Goal: Transaction & Acquisition: Book appointment/travel/reservation

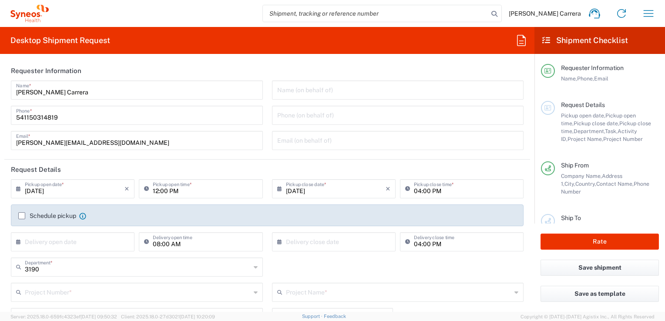
type input "Syneos Health Argentina SA"
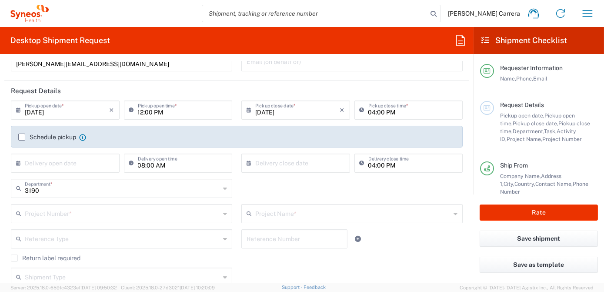
scroll to position [118, 0]
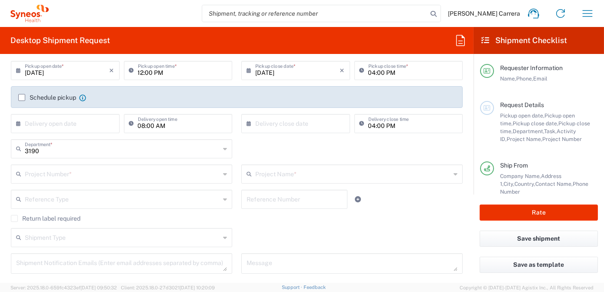
click at [72, 176] on input "text" at bounding box center [122, 173] width 195 height 15
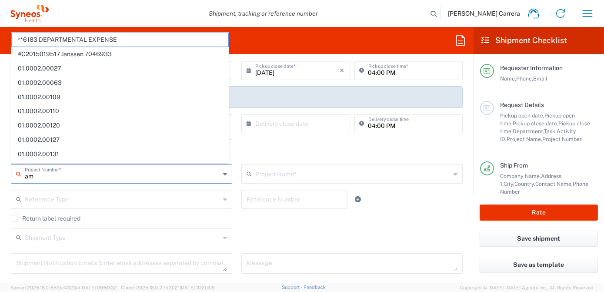
type input "amo"
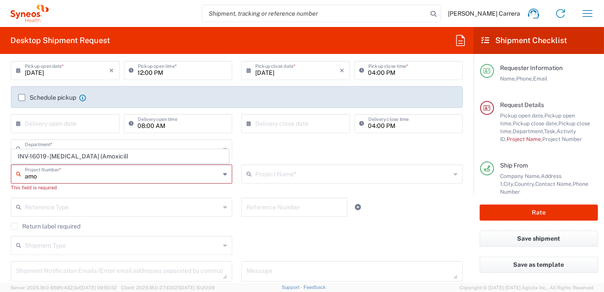
drag, startPoint x: 51, startPoint y: 178, endPoint x: 0, endPoint y: 169, distance: 51.2
click at [0, 171] on html "[PERSON_NAME] Carrera Home Shipment estimator Shipment tracking Desktop shipmen…" at bounding box center [302, 146] width 604 height 292
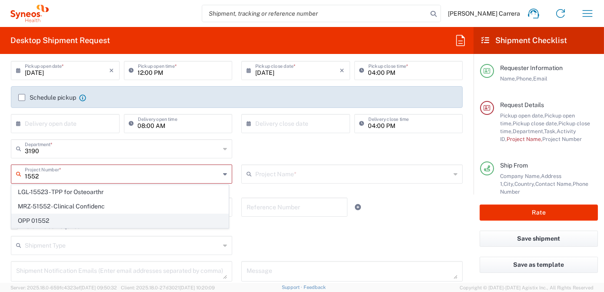
click at [61, 214] on span "OPP 01552" at bounding box center [120, 220] width 217 height 13
type input "OPP 01552"
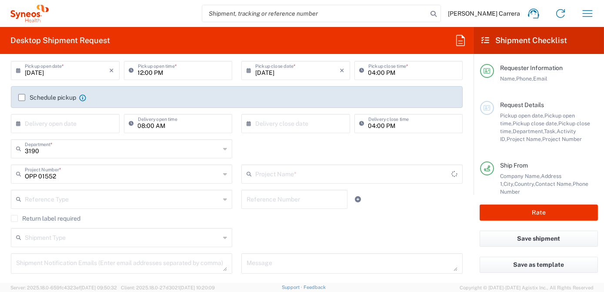
type input "802-AMO-002"
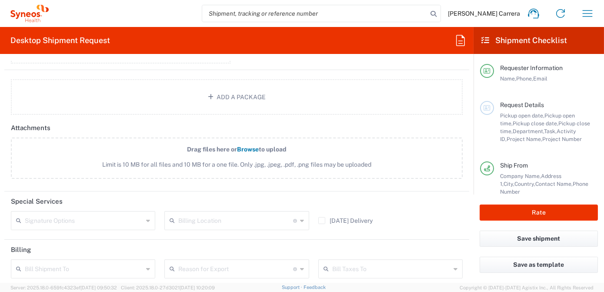
scroll to position [1028, 0]
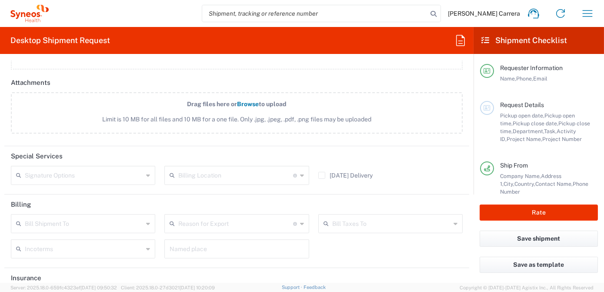
click at [208, 172] on input "text" at bounding box center [235, 174] width 114 height 15
click at [197, 158] on span "[PERSON_NAME] Rsrch Grp ([GEOGRAPHIC_DATA]) In" at bounding box center [234, 147] width 141 height 27
type input "[PERSON_NAME] Rsrch Grp ([GEOGRAPHIC_DATA]) In"
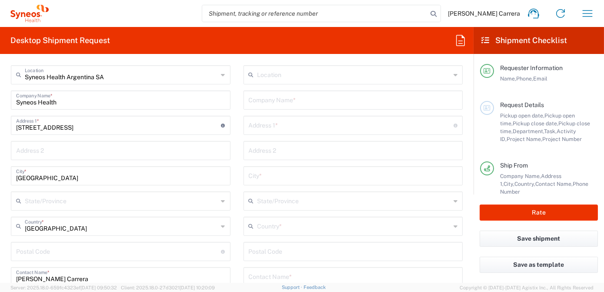
scroll to position [277, 0]
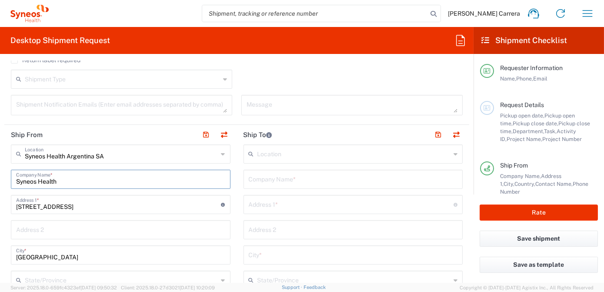
drag, startPoint x: 64, startPoint y: 183, endPoint x: -2, endPoint y: 177, distance: 66.4
click at [0, 177] on html "[PERSON_NAME] Carrera Home Shipment estimator Shipment tracking Desktop shipmen…" at bounding box center [302, 146] width 604 height 292
type input "1"
drag, startPoint x: 48, startPoint y: 180, endPoint x: 0, endPoint y: 174, distance: 48.3
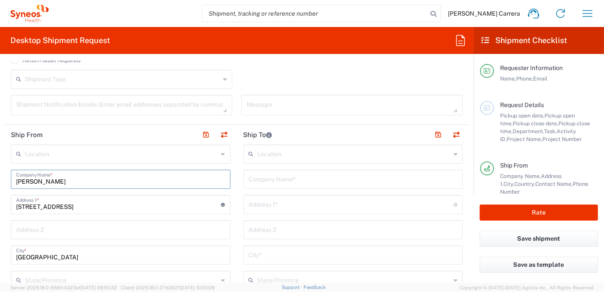
click at [0, 174] on html "[PERSON_NAME] Carrera Home Shipment estimator Shipment tracking Desktop shipmen…" at bounding box center [302, 146] width 604 height 292
type input "[PERSON_NAME]"
drag, startPoint x: 38, startPoint y: 181, endPoint x: 0, endPoint y: 178, distance: 38.0
click at [0, 178] on html "[PERSON_NAME] Carrera Home Shipment estimator Shipment tracking Desktop shipmen…" at bounding box center [302, 146] width 604 height 292
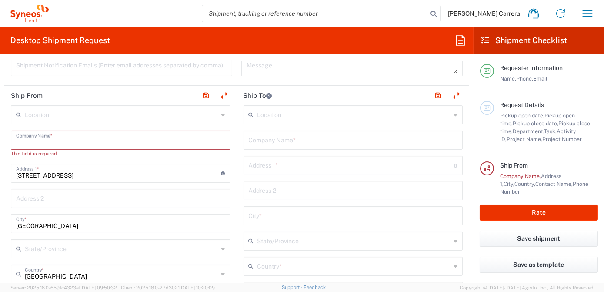
scroll to position [435, 0]
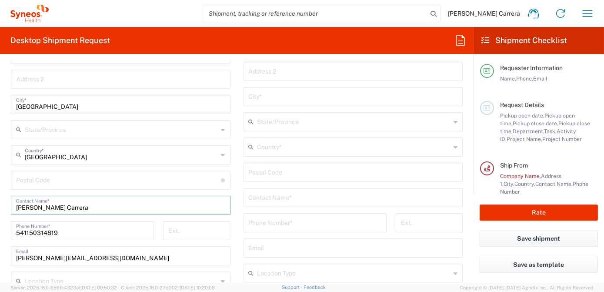
drag, startPoint x: 110, startPoint y: 210, endPoint x: -2, endPoint y: 199, distance: 112.3
click at [0, 199] on html "[PERSON_NAME] Carrera Home Shipment estimator Shipment tracking Desktop shipmen…" at bounding box center [302, 146] width 604 height 292
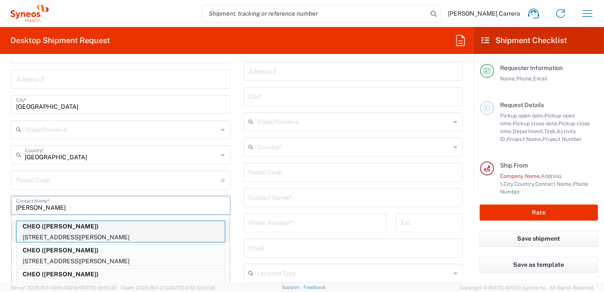
type input "[PERSON_NAME]"
click at [80, 233] on p "[STREET_ADDRESS][PERSON_NAME]" at bounding box center [121, 237] width 208 height 11
type input "CHEO"
type input "[STREET_ADDRESS][PERSON_NAME]"
type input "Pharmacy Department Rm 1112"
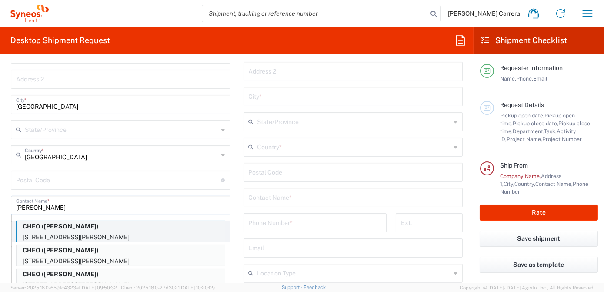
type input "[GEOGRAPHIC_DATA]"
type input "K1H 8L1"
type input "[PERSON_NAME]"
type input "613737-7600"
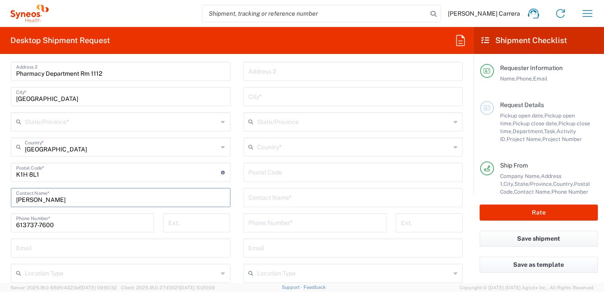
scroll to position [427, 0]
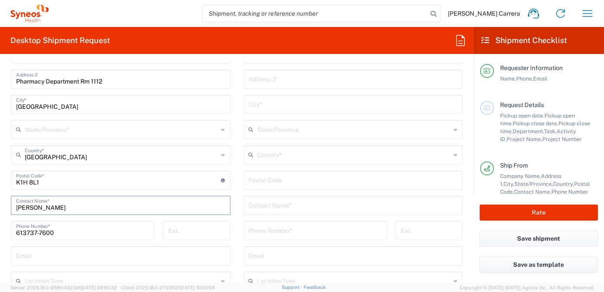
type input "[GEOGRAPHIC_DATA]"
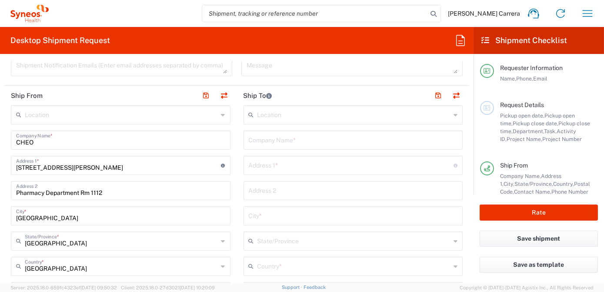
scroll to position [308, 0]
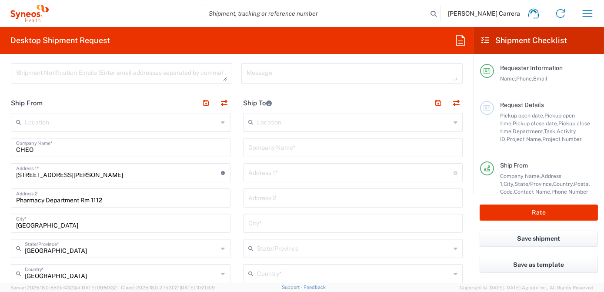
click at [278, 147] on input "text" at bounding box center [353, 146] width 209 height 15
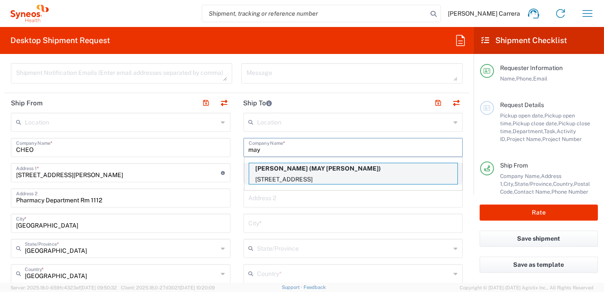
click at [296, 166] on p "[PERSON_NAME] (MAY [PERSON_NAME])" at bounding box center [353, 168] width 208 height 11
type input "May Zaw"
type input "[STREET_ADDRESS]"
type input "Woodlawn"
type input "[GEOGRAPHIC_DATA]"
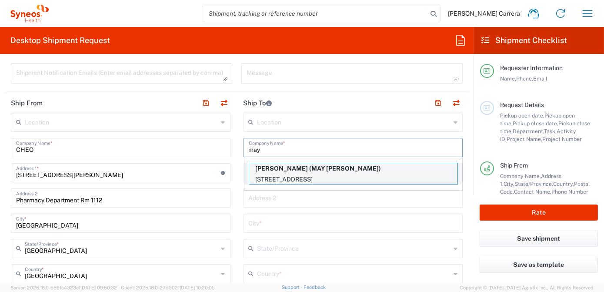
type input "K0A3M0"
type input "MAY ZAW"
type input "[PHONE_NUMBER]"
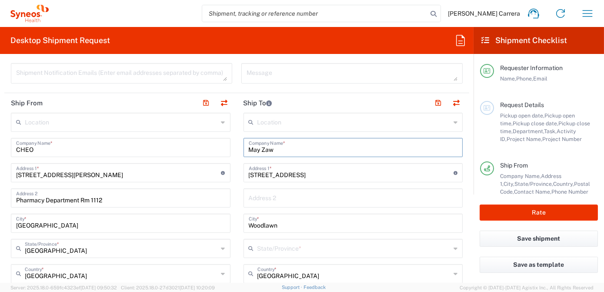
type input "[GEOGRAPHIC_DATA]"
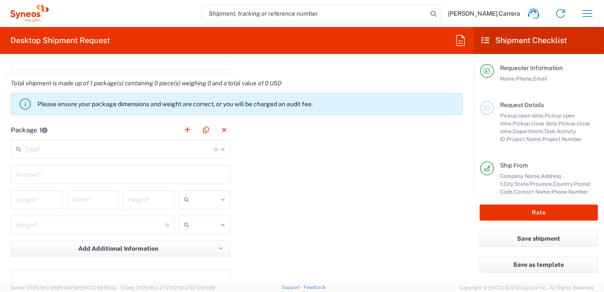
scroll to position [743, 0]
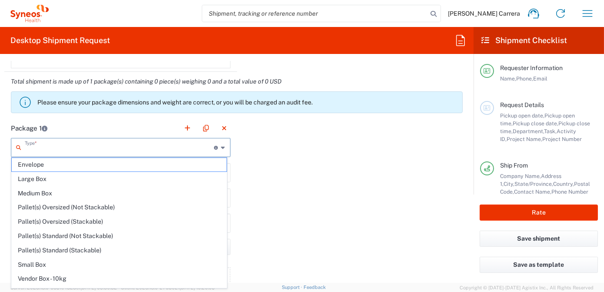
click at [60, 147] on input "text" at bounding box center [120, 146] width 190 height 15
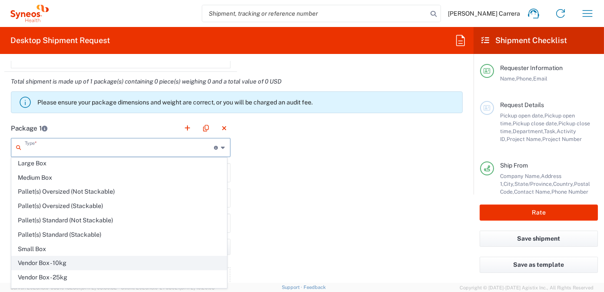
scroll to position [23, 0]
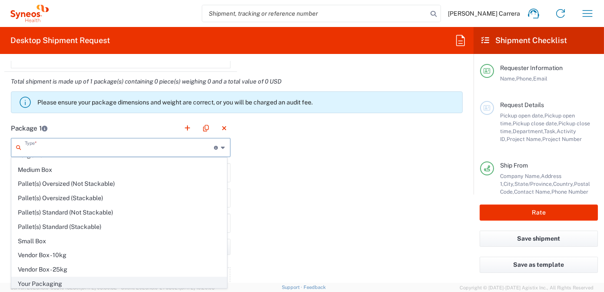
click at [41, 279] on span "Your Packaging" at bounding box center [119, 283] width 215 height 13
type input "Your Packaging"
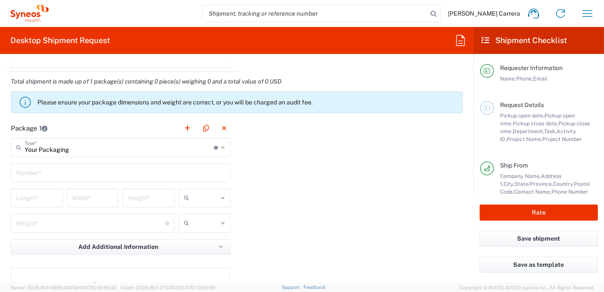
click at [37, 170] on input "text" at bounding box center [120, 171] width 209 height 15
type input "1"
type input "15"
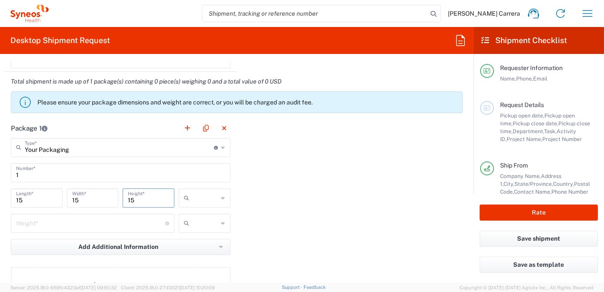
type input "15"
type input "1"
click at [196, 194] on input "text" at bounding box center [206, 198] width 26 height 14
click at [199, 218] on span "cm" at bounding box center [201, 214] width 49 height 13
type input "cm"
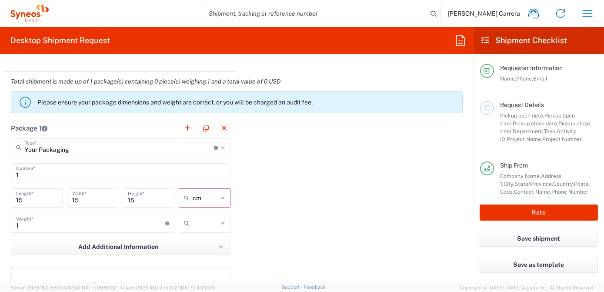
click at [196, 221] on input "text" at bounding box center [206, 223] width 26 height 14
click at [204, 253] on span "lbs" at bounding box center [201, 254] width 49 height 13
type input "lbs"
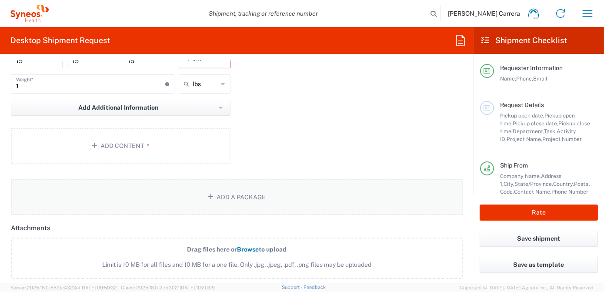
scroll to position [902, 0]
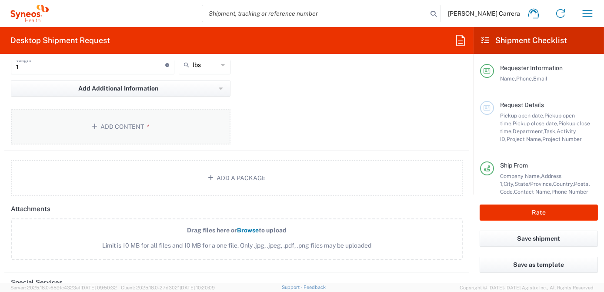
click at [138, 122] on button "Add Content *" at bounding box center [121, 127] width 220 height 36
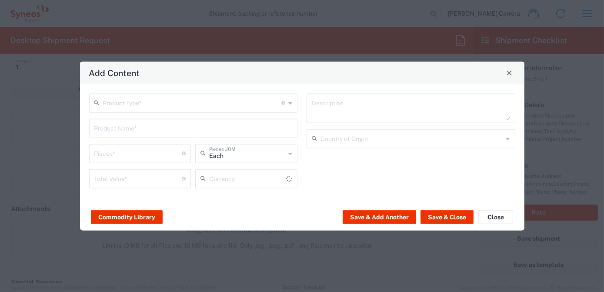
type input "US Dollar"
click at [149, 102] on input "text" at bounding box center [192, 101] width 179 height 15
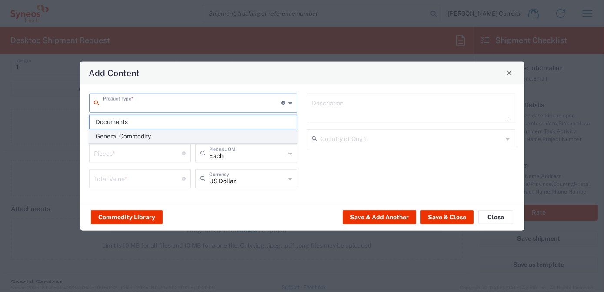
click at [146, 135] on span "General Commodity" at bounding box center [193, 136] width 207 height 13
type input "General Commodity"
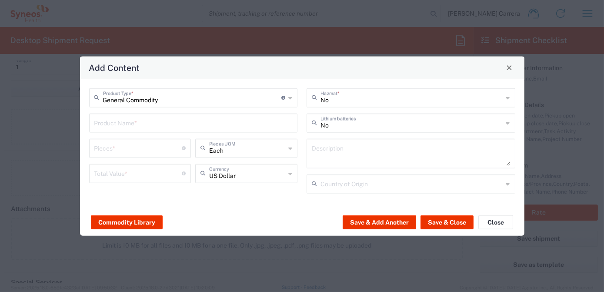
click at [139, 121] on input "text" at bounding box center [193, 121] width 198 height 15
type input "Lab KIt"
click at [133, 146] on input "number" at bounding box center [138, 147] width 88 height 15
type input "1"
click at [127, 169] on input "number" at bounding box center [138, 172] width 88 height 15
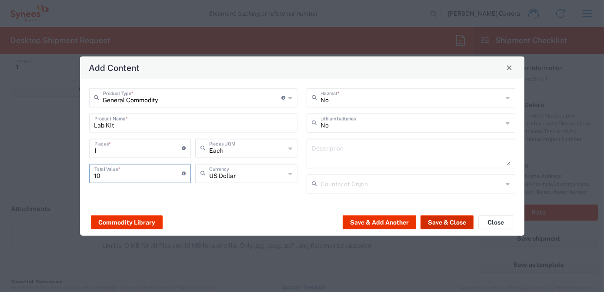
type input "10"
click at [459, 220] on button "Save & Close" at bounding box center [447, 222] width 53 height 14
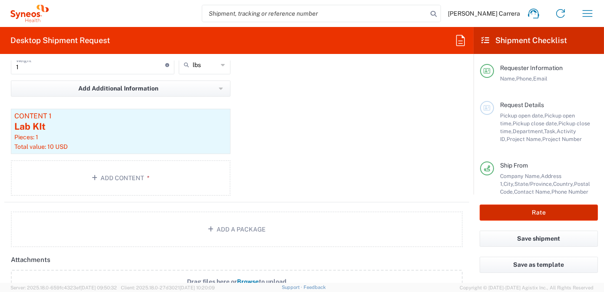
click at [522, 209] on button "Rate" at bounding box center [539, 212] width 118 height 16
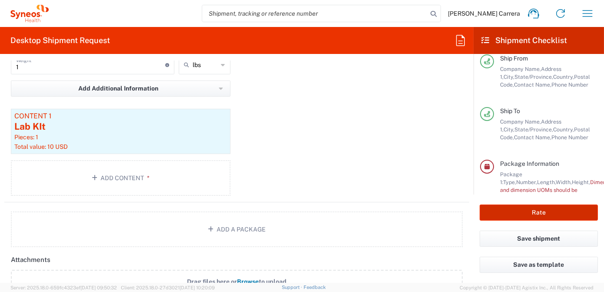
scroll to position [139, 0]
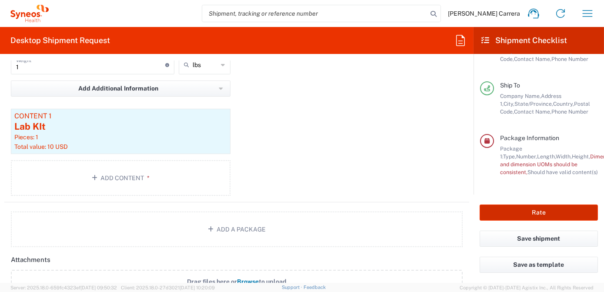
type input "OPP 01552"
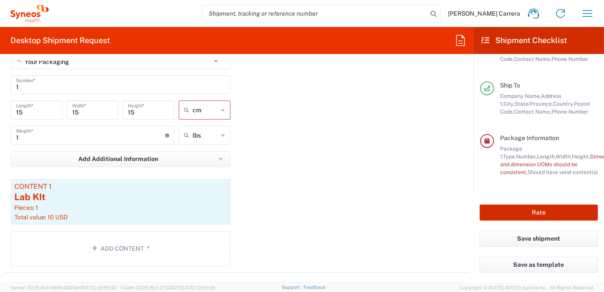
scroll to position [822, 0]
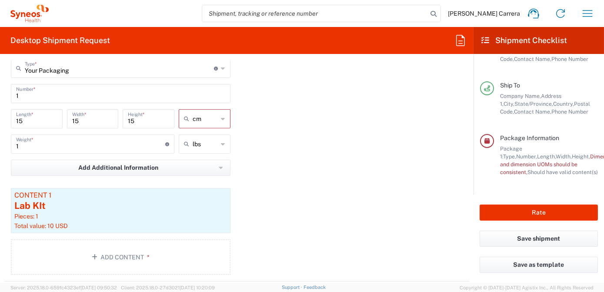
type input "cm"
click at [196, 112] on input "cm" at bounding box center [206, 119] width 26 height 14
click at [197, 165] on span "in" at bounding box center [201, 164] width 49 height 13
type input "5.91"
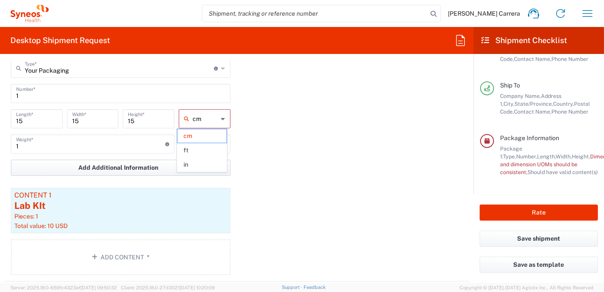
type input "5.91"
type input "in"
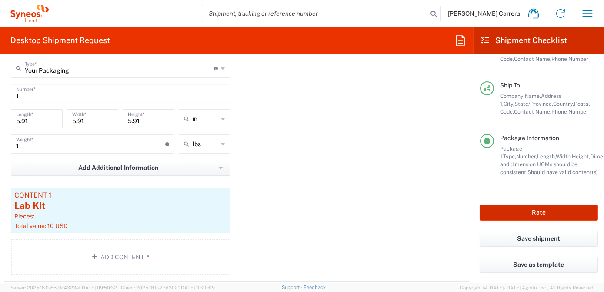
click at [541, 217] on button "Rate" at bounding box center [539, 212] width 118 height 16
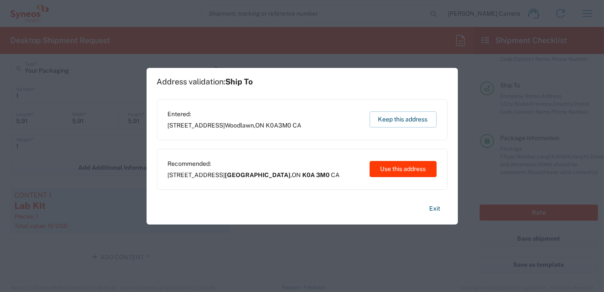
click at [408, 170] on button "Use this address" at bounding box center [403, 169] width 67 height 16
type input "[GEOGRAPHIC_DATA]"
type input "K0A 3M0"
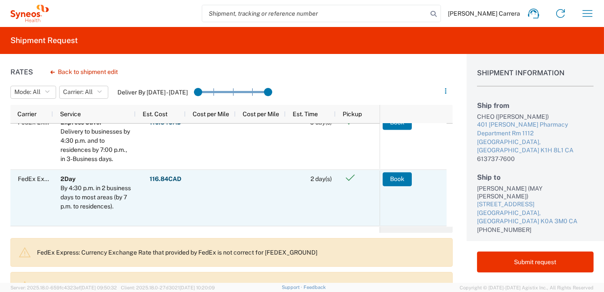
scroll to position [79, 0]
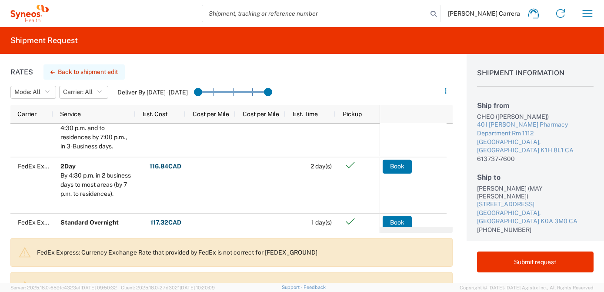
click at [102, 73] on button "Back to shipment edit" at bounding box center [83, 71] width 81 height 15
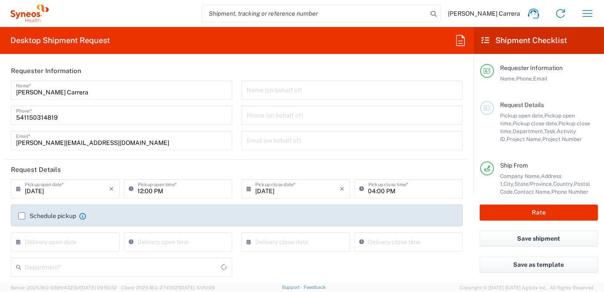
type input "[GEOGRAPHIC_DATA]"
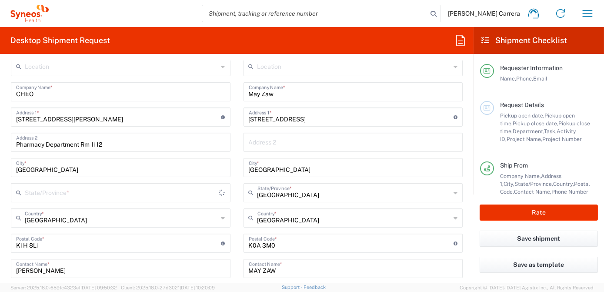
type input "[GEOGRAPHIC_DATA]"
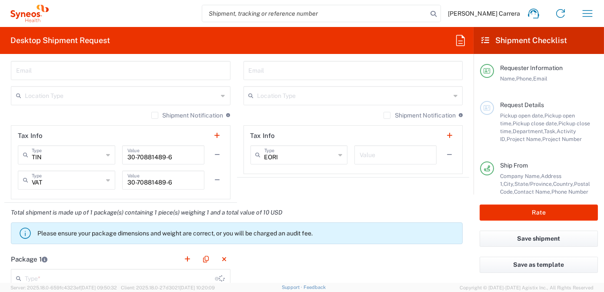
type input "OPP 01552"
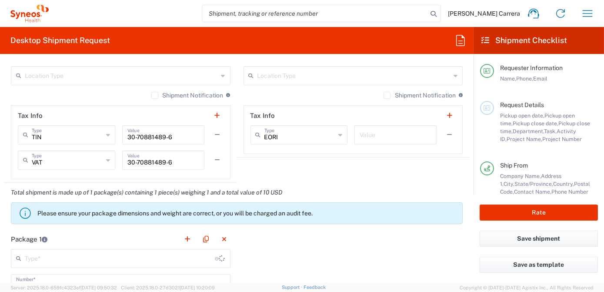
type input "Your Packaging"
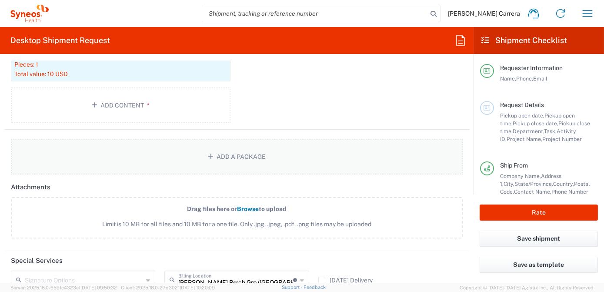
scroll to position [1028, 0]
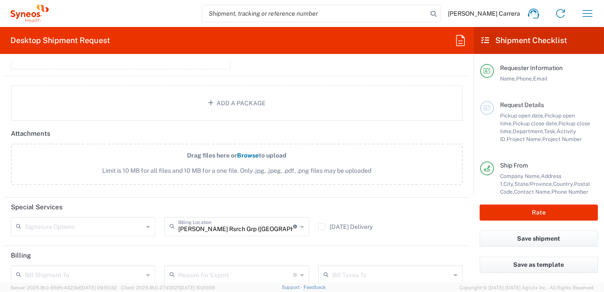
type input "802-AMO-002"
click at [566, 217] on button "Rate" at bounding box center [539, 212] width 118 height 16
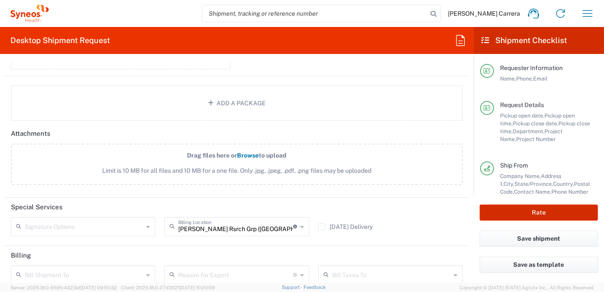
type input "3190"
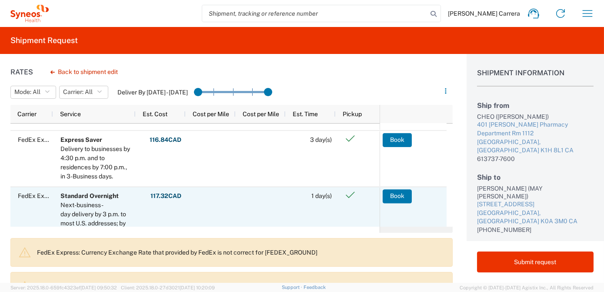
scroll to position [118, 0]
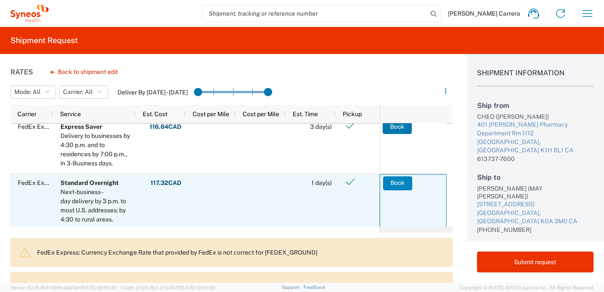
click at [403, 183] on button "Book" at bounding box center [397, 183] width 29 height 14
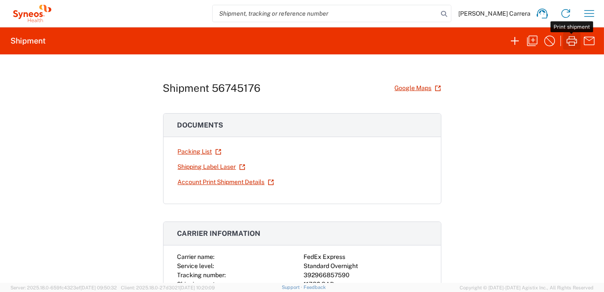
click at [571, 40] on icon "button" at bounding box center [572, 41] width 14 height 14
click at [538, 39] on icon "button" at bounding box center [532, 41] width 14 height 14
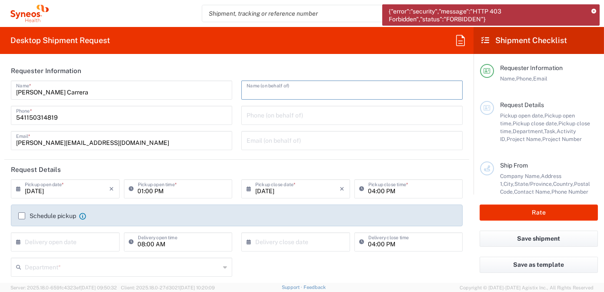
click at [269, 83] on input "text" at bounding box center [352, 89] width 211 height 15
click at [593, 12] on icon at bounding box center [593, 11] width 5 height 5
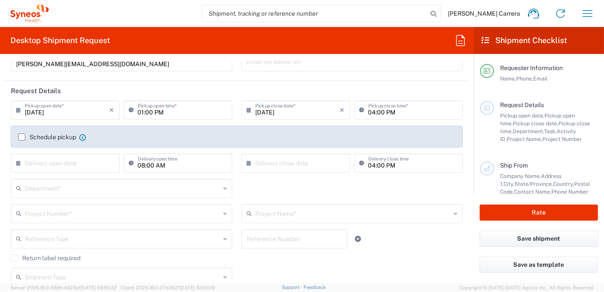
scroll to position [118, 0]
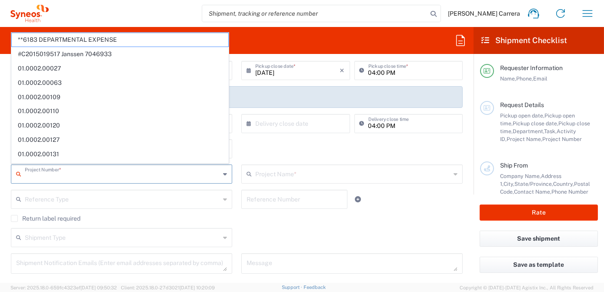
click at [53, 172] on input "text" at bounding box center [122, 173] width 195 height 15
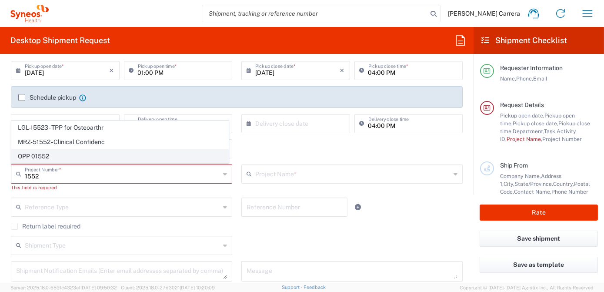
click at [60, 157] on span "OPP 01552" at bounding box center [120, 156] width 217 height 13
type input "OPP 01552"
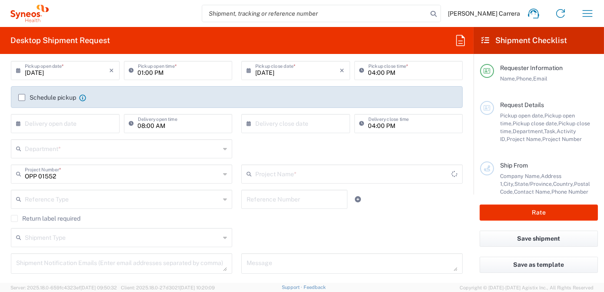
type input "802-AMO-002"
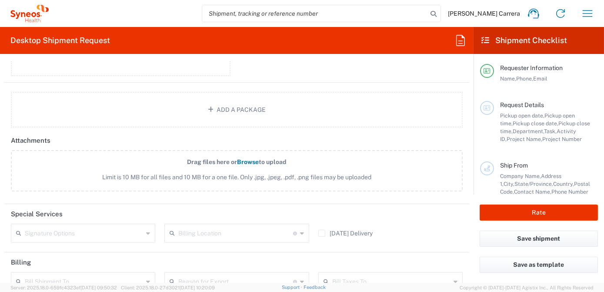
scroll to position [949, 0]
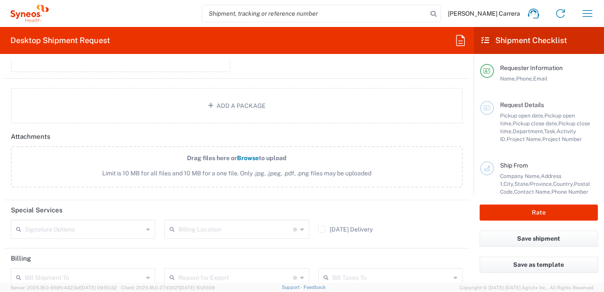
click at [197, 221] on input "text" at bounding box center [235, 228] width 114 height 15
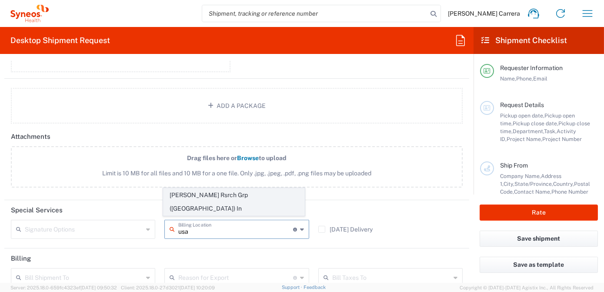
click at [204, 209] on span "[PERSON_NAME] Rsrch Grp ([GEOGRAPHIC_DATA]) In" at bounding box center [234, 201] width 141 height 27
type input "[PERSON_NAME] Rsrch Grp ([GEOGRAPHIC_DATA]) In"
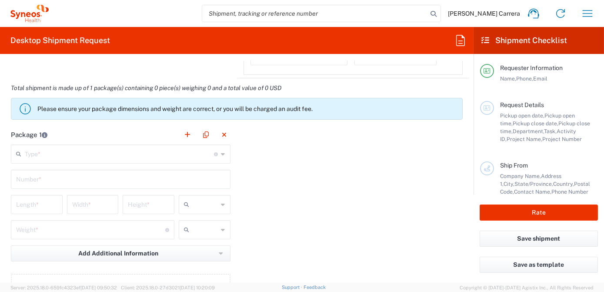
scroll to position [514, 0]
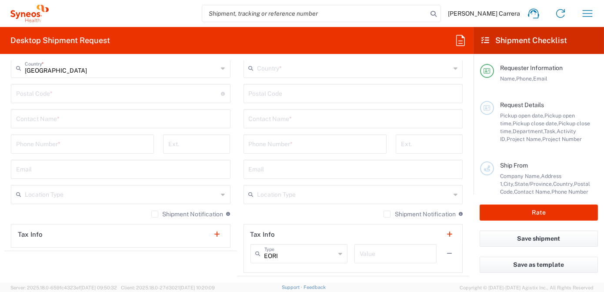
click at [68, 109] on div "Contact Name *" at bounding box center [121, 118] width 220 height 19
click at [66, 115] on input "text" at bounding box center [120, 117] width 209 height 15
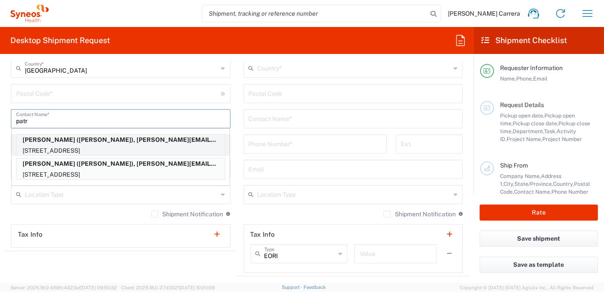
type input "patr"
click at [61, 138] on p "[PERSON_NAME] ([PERSON_NAME]), [PERSON_NAME][EMAIL_ADDRESS][PERSON_NAME][DOMAIN…" at bounding box center [121, 139] width 208 height 11
type input "[PERSON_NAME]"
type input "[STREET_ADDRESS]"
type input "[GEOGRAPHIC_DATA]"
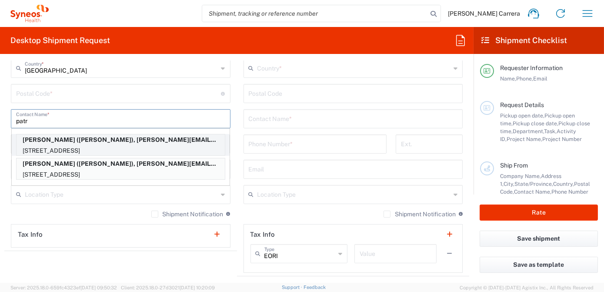
type input "[US_STATE]"
type input "07863"
type input "[PERSON_NAME]"
type input "9084002637"
type input "[PERSON_NAME][EMAIL_ADDRESS][PERSON_NAME][DOMAIN_NAME]"
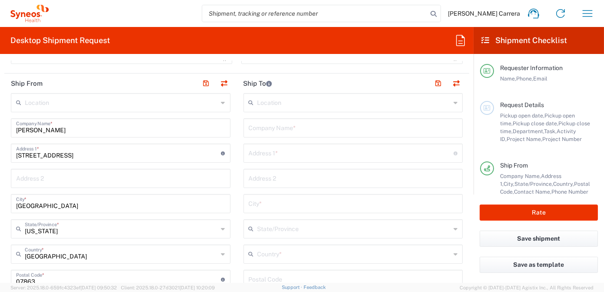
scroll to position [316, 0]
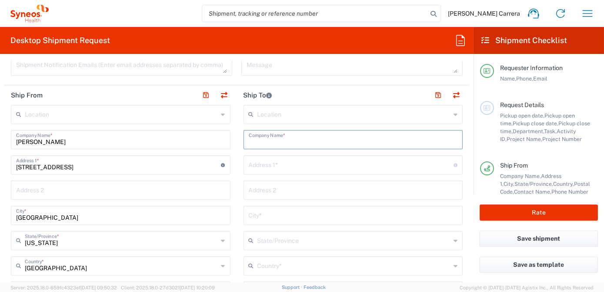
click at [287, 138] on input "text" at bounding box center [353, 138] width 209 height 15
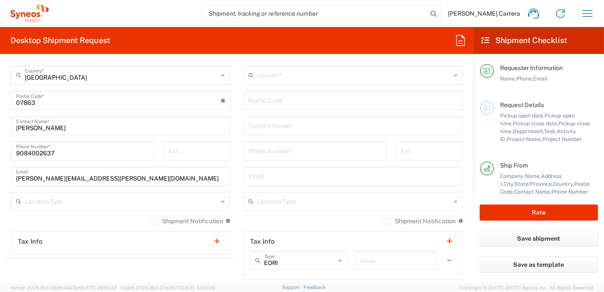
scroll to position [514, 0]
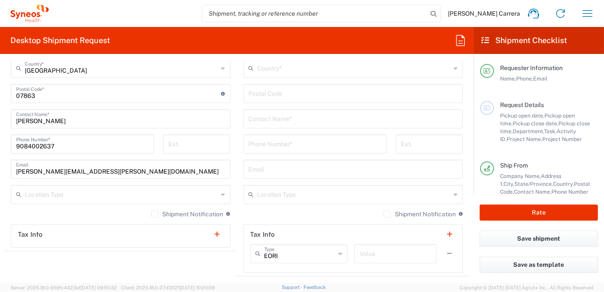
click at [283, 120] on input "text" at bounding box center [353, 117] width 209 height 15
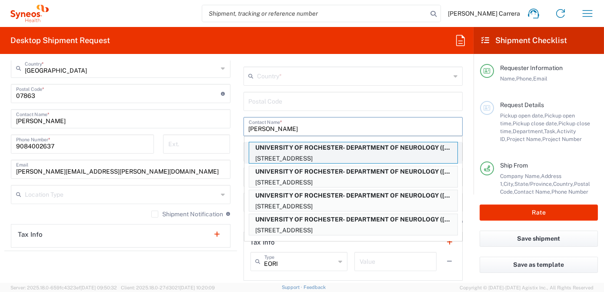
type input "[PERSON_NAME]"
click at [293, 148] on p "UNIVERSITY OF ROCHESTER- DEPARTMENT OF NEUROLOGY ([PERSON_NAME])" at bounding box center [353, 147] width 208 height 11
type input "UNIVERSITY OF ROCHESTER- DEPARTMENT OF NEUROLOGY"
type input "[STREET_ADDRESS]"
type input "MEDICAL CENTER ROOM #1-9834"
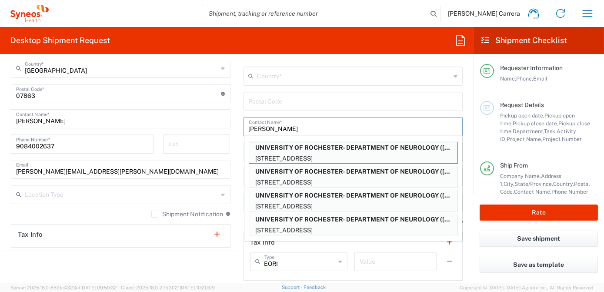
type input "[GEOGRAPHIC_DATA]"
type input "14642"
type input "[PERSON_NAME]"
type input "5852735590"
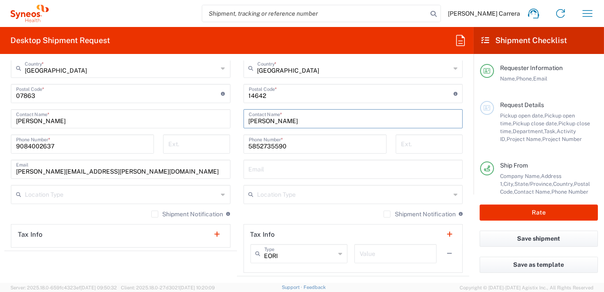
type input "[US_STATE]"
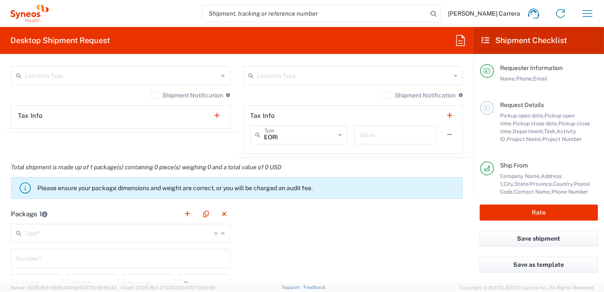
scroll to position [712, 0]
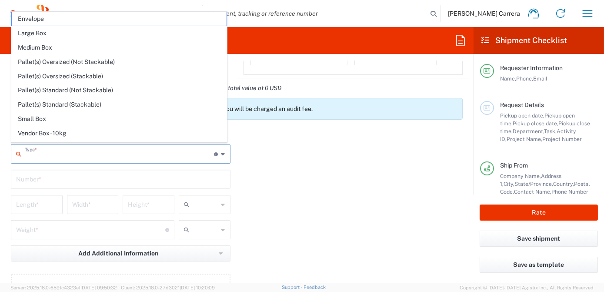
click at [39, 152] on input "text" at bounding box center [120, 153] width 190 height 15
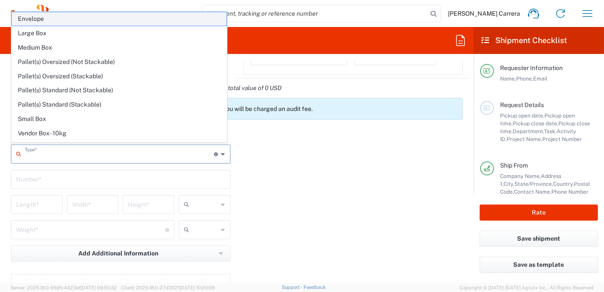
click at [45, 23] on span "Envelope" at bounding box center [119, 18] width 215 height 13
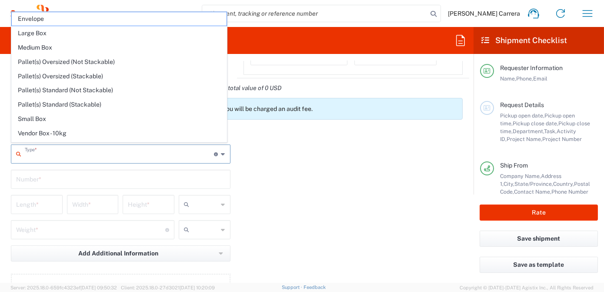
type input "Envelope"
type input "1"
type input "9.5"
type input "12.5"
type input "0.25"
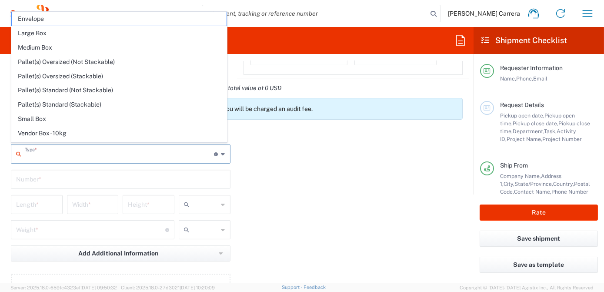
type input "in"
type input "0.45"
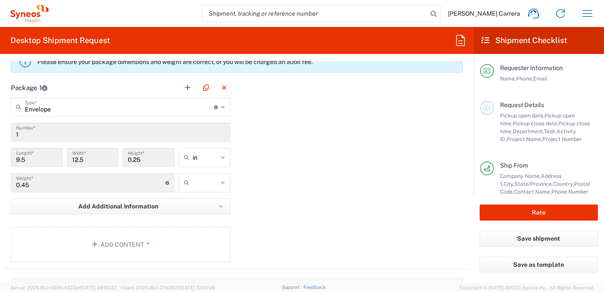
scroll to position [830, 0]
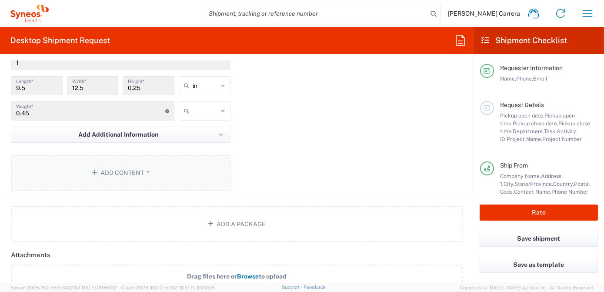
click at [103, 163] on button "Add Content *" at bounding box center [121, 173] width 220 height 36
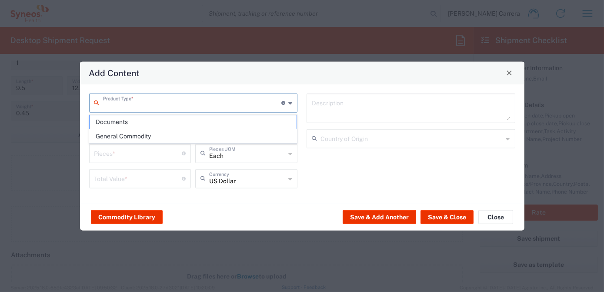
click at [135, 97] on input "text" at bounding box center [192, 101] width 179 height 15
click at [127, 120] on span "Documents" at bounding box center [193, 121] width 207 height 13
type input "Documents"
type input "1"
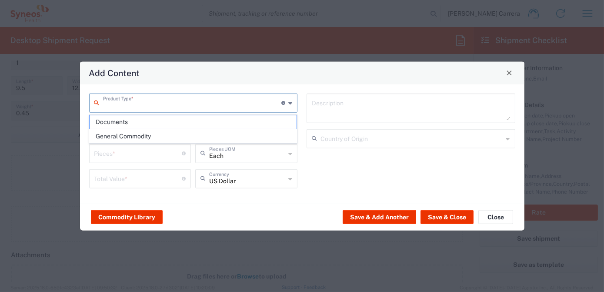
type input "1"
type textarea "Documents"
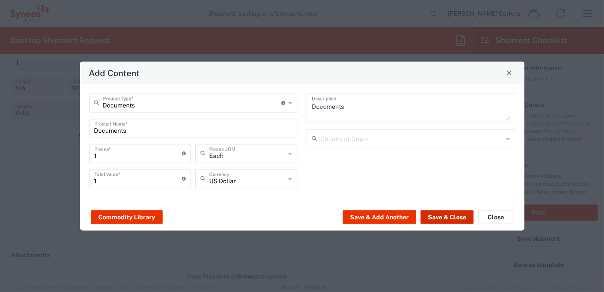
click at [444, 215] on button "Save & Close" at bounding box center [447, 217] width 53 height 14
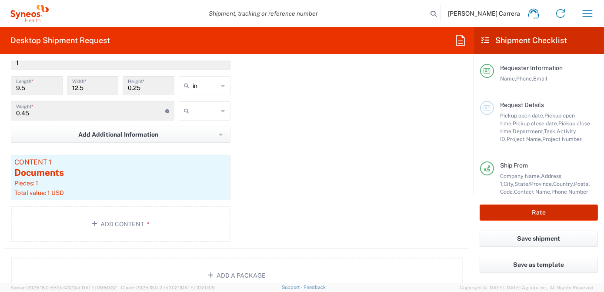
click at [519, 212] on button "Rate" at bounding box center [539, 212] width 118 height 16
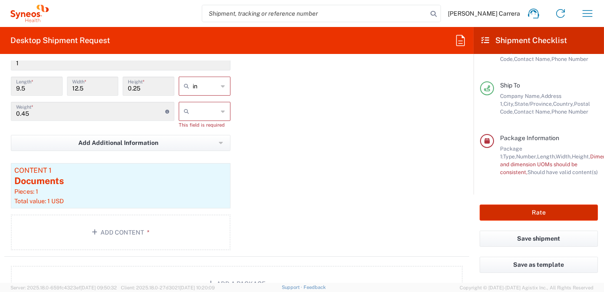
scroll to position [139, 0]
type input "OPP 01552"
click at [203, 108] on input "text" at bounding box center [206, 111] width 26 height 14
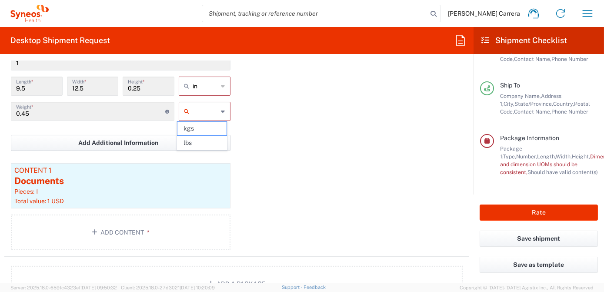
click at [208, 141] on span "lbs" at bounding box center [201, 142] width 49 height 13
type input "lbs"
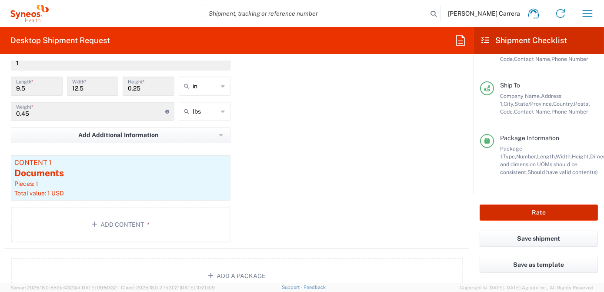
click at [546, 213] on button "Rate" at bounding box center [539, 212] width 118 height 16
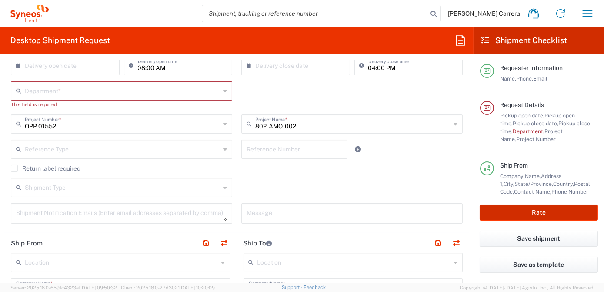
scroll to position [166, 0]
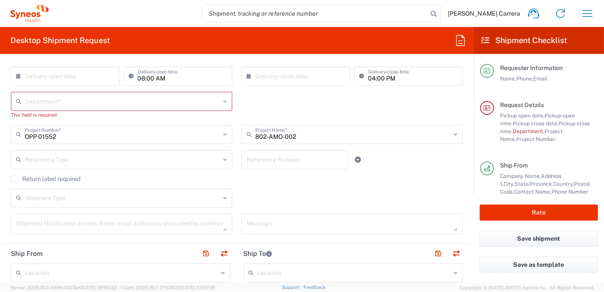
click at [73, 104] on input "text" at bounding box center [122, 100] width 195 height 15
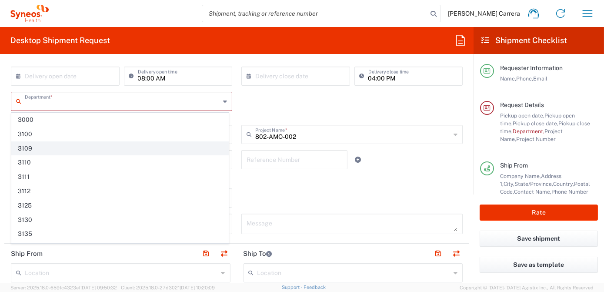
click at [30, 147] on span "3109" at bounding box center [120, 148] width 217 height 13
type input "3109"
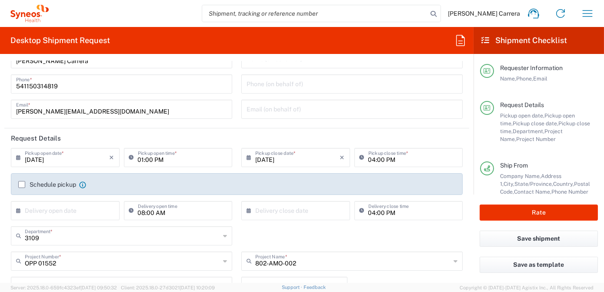
scroll to position [79, 0]
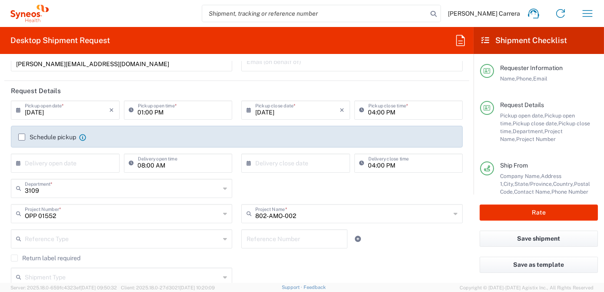
click at [49, 192] on input "3109" at bounding box center [122, 187] width 195 height 15
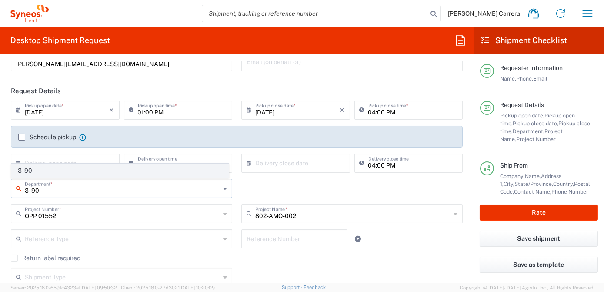
type input "3190"
click at [35, 173] on span "3190" at bounding box center [120, 170] width 217 height 13
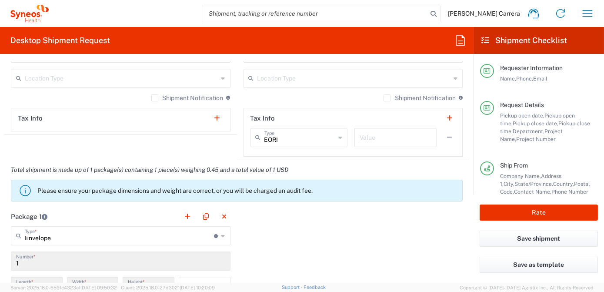
scroll to position [712, 0]
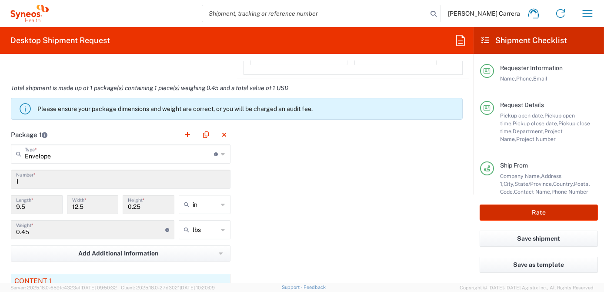
click at [573, 214] on button "Rate" at bounding box center [539, 212] width 118 height 16
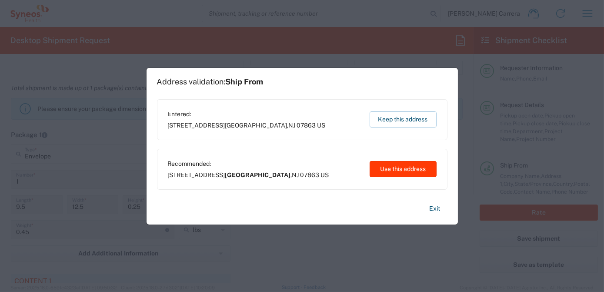
click at [385, 169] on button "Use this address" at bounding box center [403, 169] width 67 height 16
type input "[GEOGRAPHIC_DATA]"
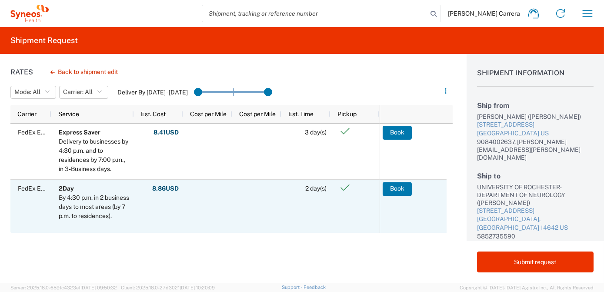
scroll to position [79, 0]
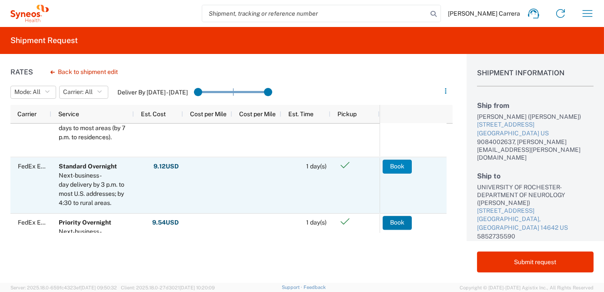
click at [396, 165] on button "Book" at bounding box center [397, 166] width 29 height 14
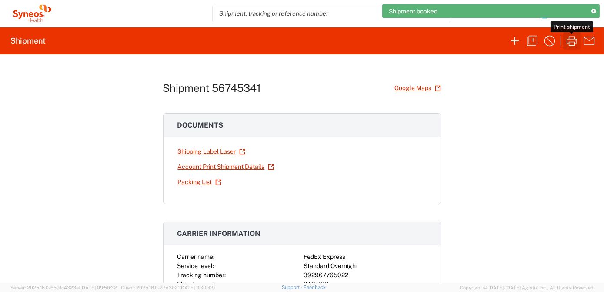
click at [573, 38] on icon "button" at bounding box center [572, 41] width 14 height 14
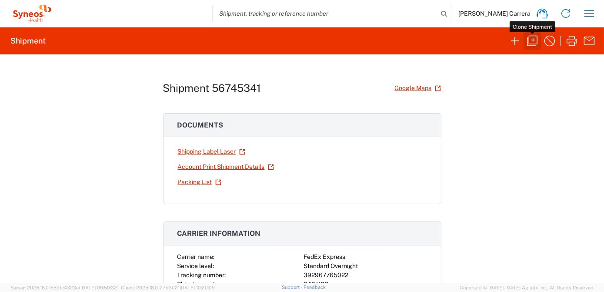
click at [532, 41] on icon "button" at bounding box center [532, 41] width 14 height 14
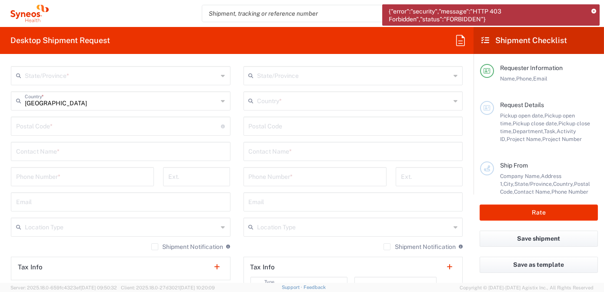
scroll to position [514, 0]
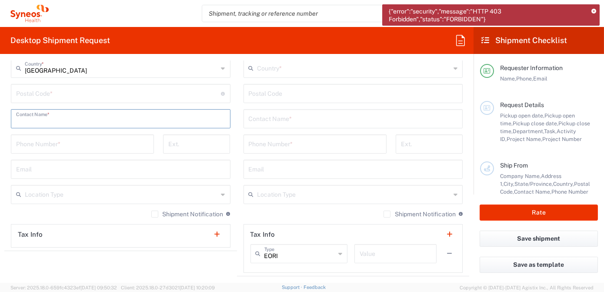
click at [44, 123] on input "text" at bounding box center [120, 117] width 209 height 15
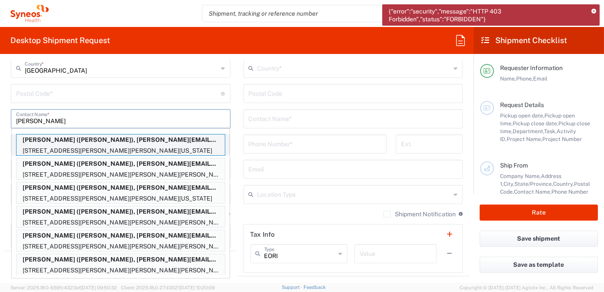
type input "[PERSON_NAME]"
click at [69, 142] on p "[PERSON_NAME] ([PERSON_NAME]), [PERSON_NAME][EMAIL_ADDRESS][PERSON_NAME][DOMAIN…" at bounding box center [121, 139] width 208 height 11
type input "[PERSON_NAME]"
type input "[STREET_ADDRESS][PERSON_NAME][PERSON_NAME]"
type input "[US_STATE]"
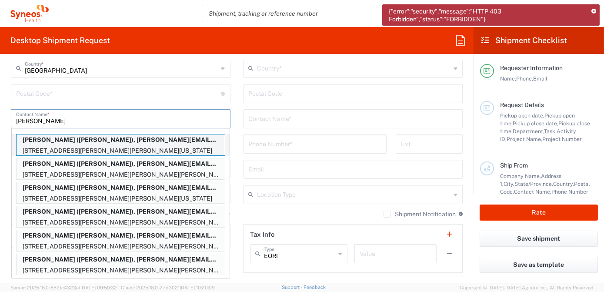
type input "[US_STATE]"
type input "50131"
type input "[PERSON_NAME]"
type input "5157831690"
type input "[PERSON_NAME][EMAIL_ADDRESS][PERSON_NAME][DOMAIN_NAME]"
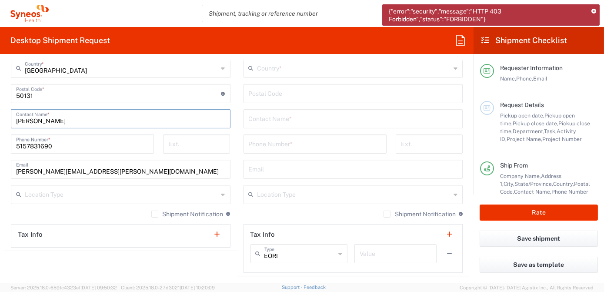
click at [290, 117] on input "text" at bounding box center [353, 117] width 209 height 15
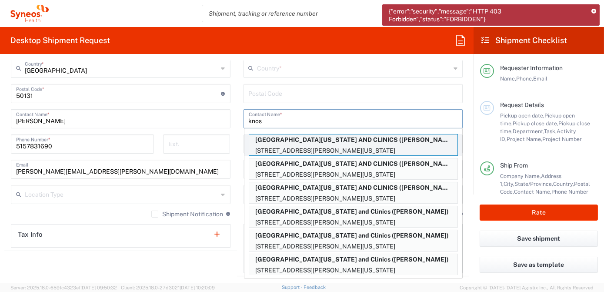
type input "knos"
click at [301, 140] on p "[GEOGRAPHIC_DATA][US_STATE] AND CLINICS ([PERSON_NAME]), [PERSON_NAME][EMAIL_AD…" at bounding box center [353, 139] width 208 height 11
type input "[GEOGRAPHIC_DATA][US_STATE] AND CLINICS"
type input "[STREET_ADDRESS][PERSON_NAME]"
type input "20001 BT"
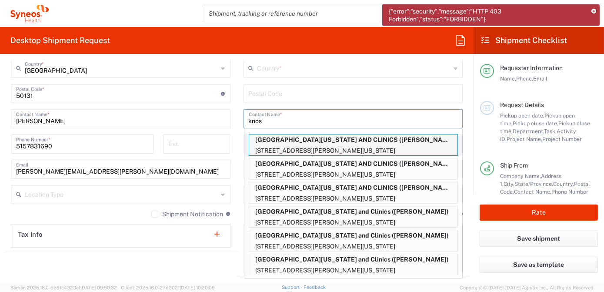
type input "[US_STATE]"
type input "[GEOGRAPHIC_DATA]"
type input "52242"
type input "[PERSON_NAME]"
type input "3193846277"
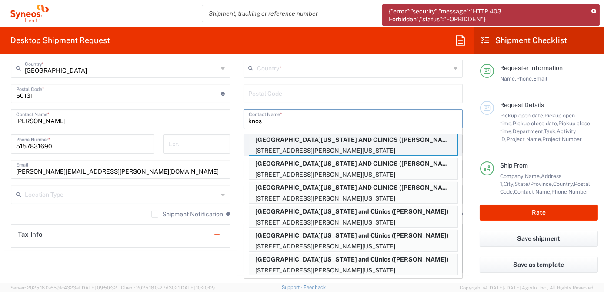
type input "[PERSON_NAME][EMAIL_ADDRESS][DOMAIN_NAME]"
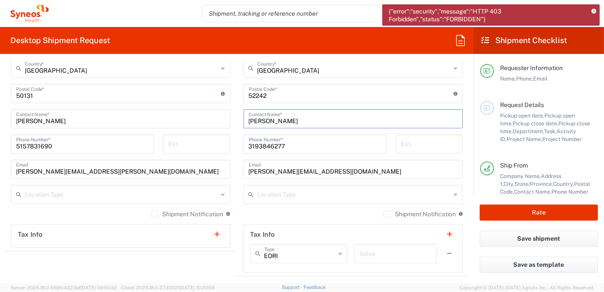
type input "[US_STATE]"
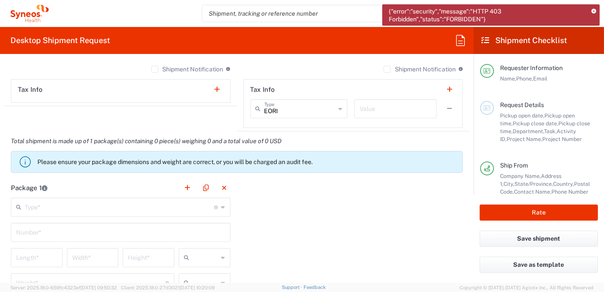
scroll to position [672, 0]
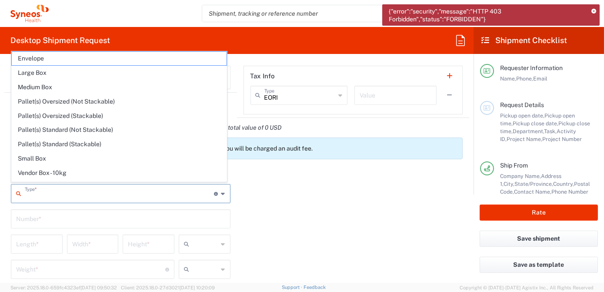
click at [47, 194] on input "text" at bounding box center [120, 192] width 190 height 15
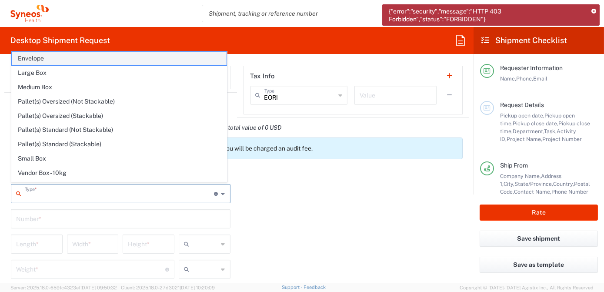
click at [48, 58] on span "Envelope" at bounding box center [119, 58] width 215 height 13
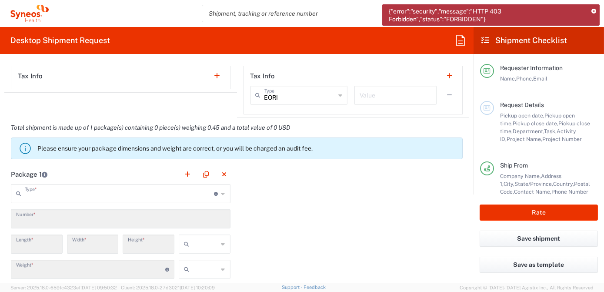
type input "Envelope"
type input "1"
type input "9.5"
type input "12.5"
type input "0.25"
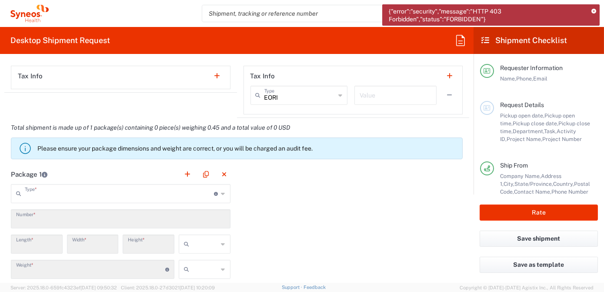
type input "in"
type input "0.45"
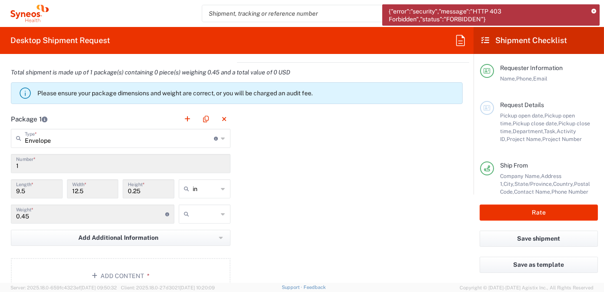
scroll to position [830, 0]
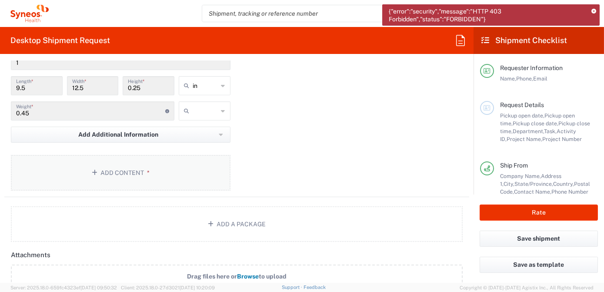
click at [103, 172] on button "Add Content *" at bounding box center [121, 173] width 220 height 36
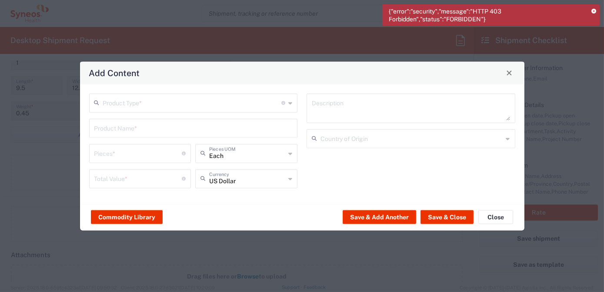
click at [103, 107] on input "text" at bounding box center [192, 101] width 179 height 15
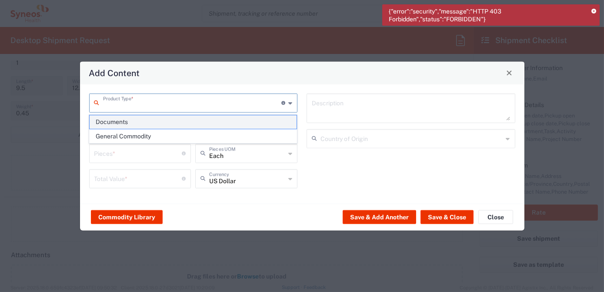
click at [131, 121] on span "Documents" at bounding box center [193, 121] width 207 height 13
type input "Documents"
type input "1"
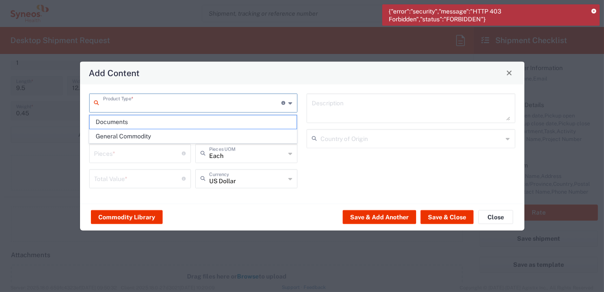
type textarea "Documents"
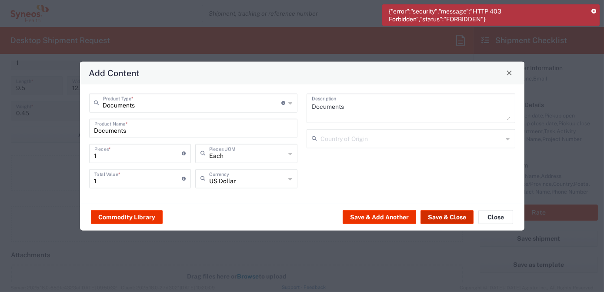
click at [440, 215] on button "Save & Close" at bounding box center [447, 217] width 53 height 14
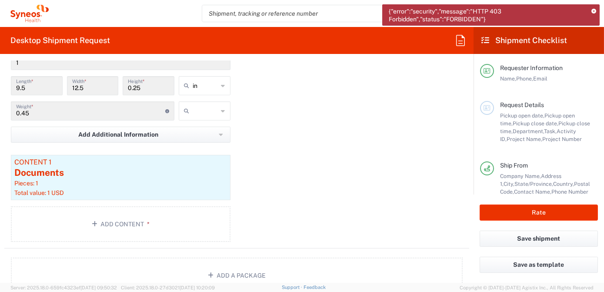
click at [196, 109] on input "text" at bounding box center [206, 111] width 26 height 14
click at [203, 140] on span "lbs" at bounding box center [201, 142] width 49 height 13
type input "lbs"
click at [546, 214] on button "Rate" at bounding box center [539, 212] width 118 height 16
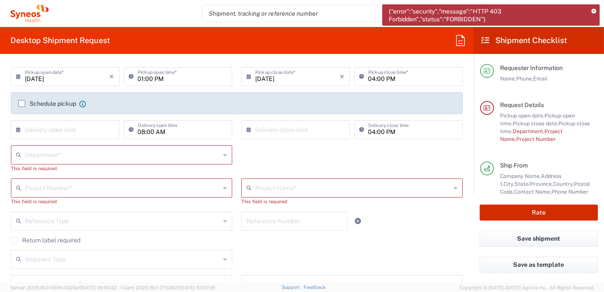
scroll to position [94, 0]
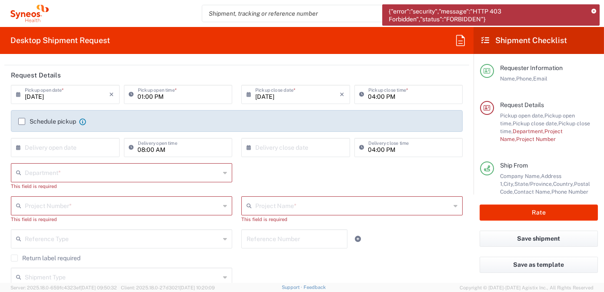
click at [47, 172] on input "text" at bounding box center [122, 171] width 195 height 15
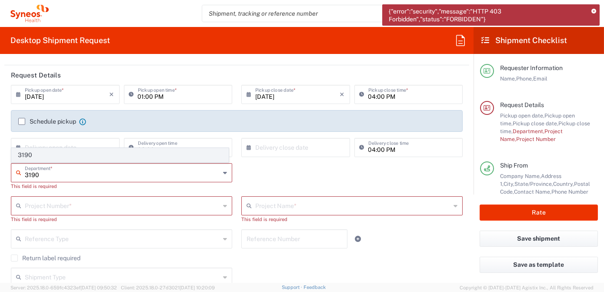
type input "3190"
click at [51, 158] on span "3190" at bounding box center [120, 154] width 217 height 13
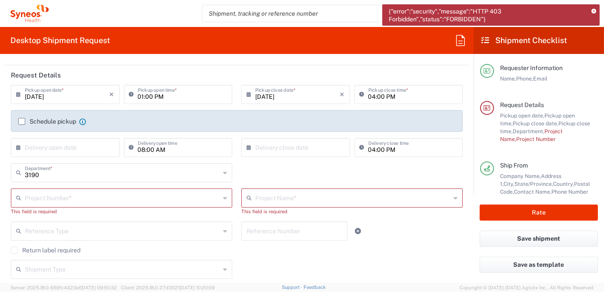
click at [57, 202] on input "text" at bounding box center [122, 197] width 195 height 15
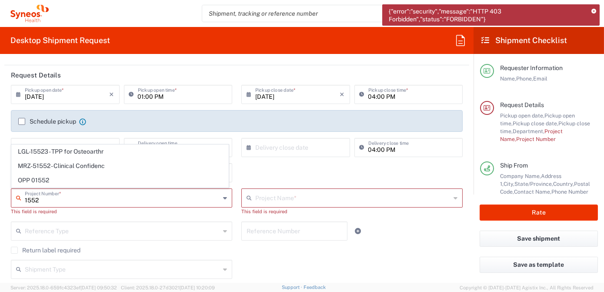
click at [40, 182] on span "OPP 01552" at bounding box center [120, 180] width 217 height 13
type input "OPP 01552"
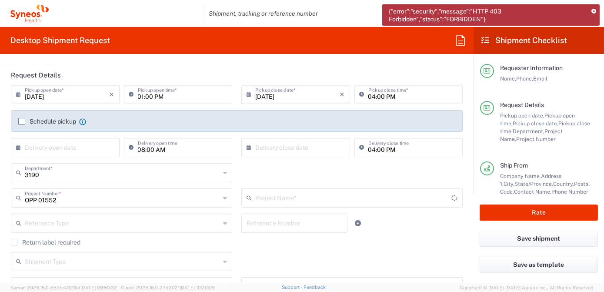
type input "802-AMO-002"
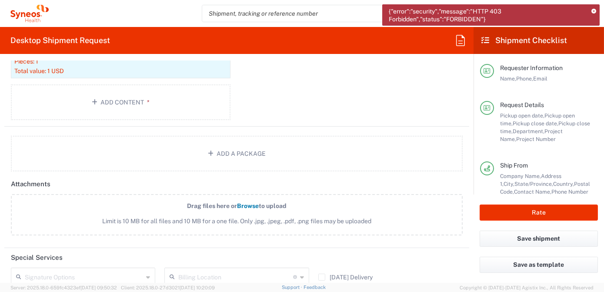
scroll to position [1043, 0]
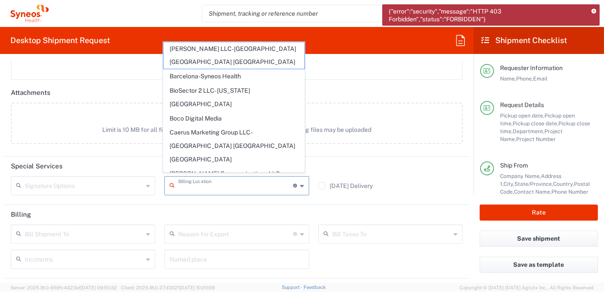
click at [198, 177] on input "text" at bounding box center [235, 184] width 114 height 15
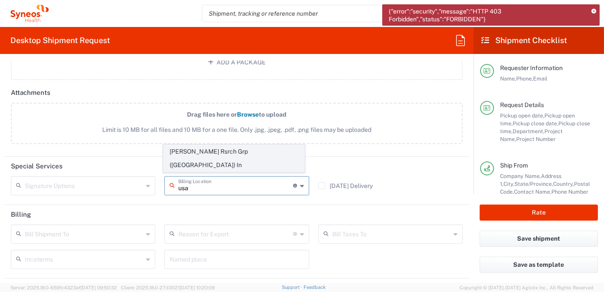
click at [203, 168] on span "[PERSON_NAME] Rsrch Grp ([GEOGRAPHIC_DATA]) In" at bounding box center [234, 158] width 141 height 27
type input "[PERSON_NAME] Rsrch Grp ([GEOGRAPHIC_DATA]) In"
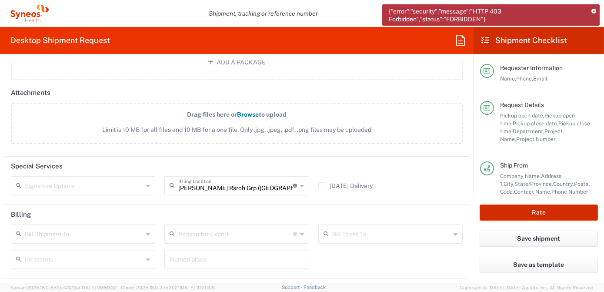
click at [524, 214] on button "Rate" at bounding box center [539, 212] width 118 height 16
type input "OPP 01552"
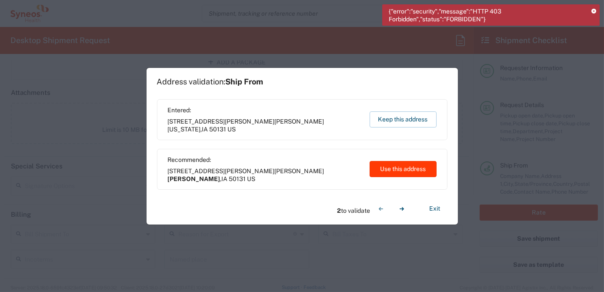
click at [405, 172] on button "Use this address" at bounding box center [403, 169] width 67 height 16
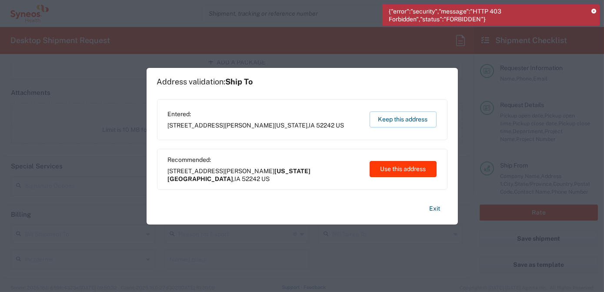
click at [405, 172] on button "Use this address" at bounding box center [403, 169] width 67 height 16
type input "[PERSON_NAME]"
type input "[US_STATE][GEOGRAPHIC_DATA]"
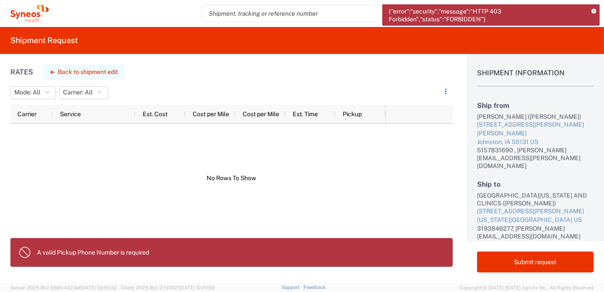
click at [67, 72] on button "Back to shipment edit" at bounding box center [83, 71] width 81 height 15
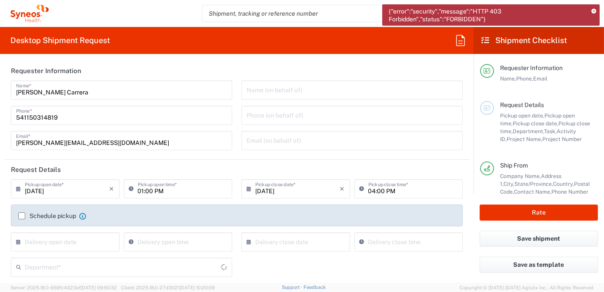
type input "[US_STATE]"
type input "Envelope"
type input "[US_STATE]"
type input "OPP 01552"
type input "802-AMO-002"
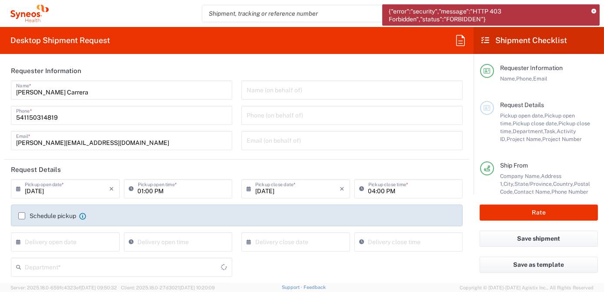
type input "3190"
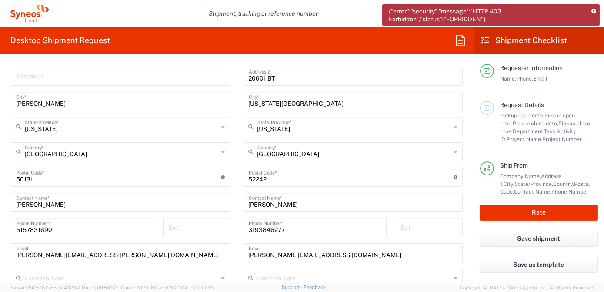
scroll to position [435, 0]
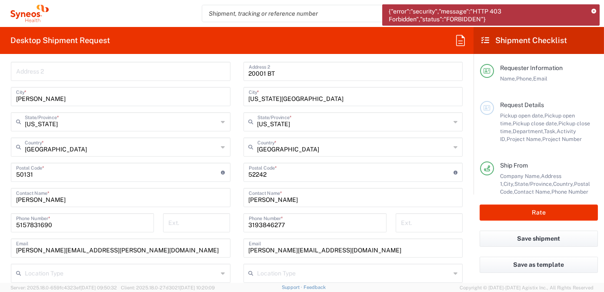
click at [67, 224] on input "5157831690" at bounding box center [82, 221] width 133 height 15
type input "5157831690"
click at [539, 212] on button "Rate" at bounding box center [539, 212] width 118 height 16
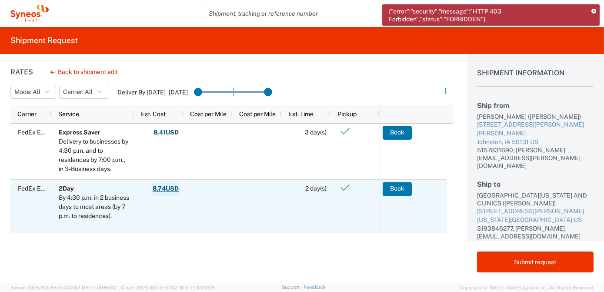
scroll to position [79, 0]
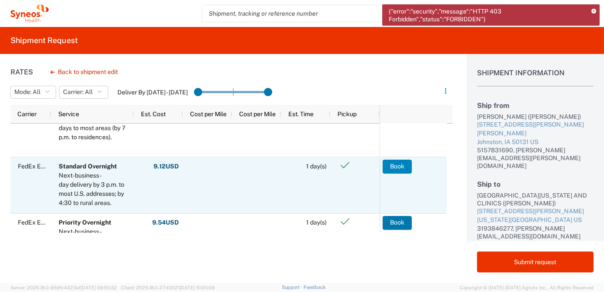
click at [388, 167] on button "Book" at bounding box center [397, 166] width 29 height 14
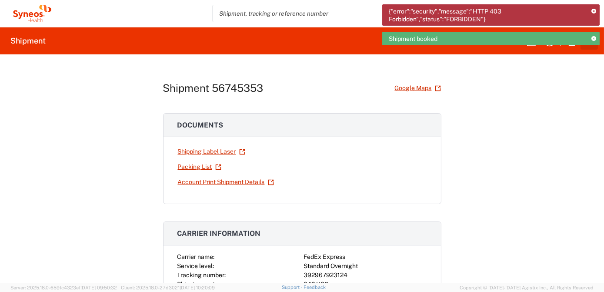
click at [595, 38] on icon at bounding box center [593, 39] width 5 height 5
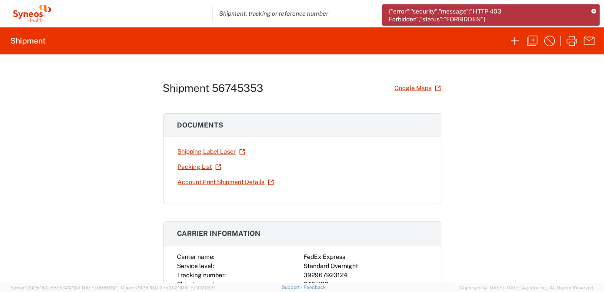
click at [594, 10] on icon at bounding box center [593, 11] width 5 height 5
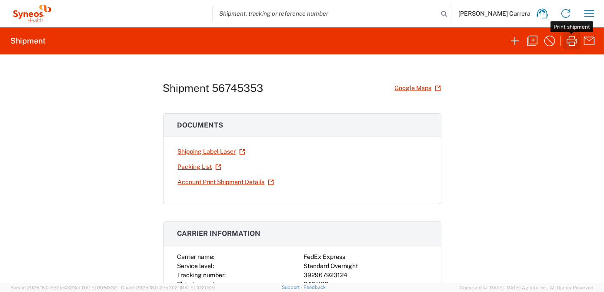
click at [569, 40] on icon "button" at bounding box center [572, 41] width 14 height 14
